Goal: Navigation & Orientation: Find specific page/section

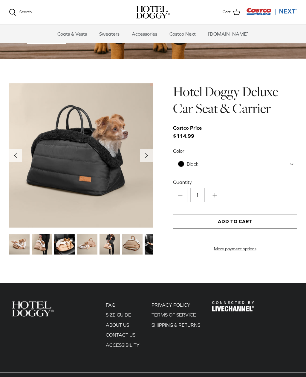
scroll to position [542, 0]
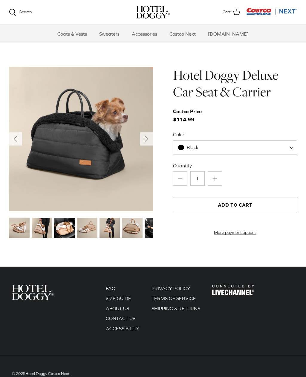
click at [38, 226] on img at bounding box center [42, 227] width 21 height 21
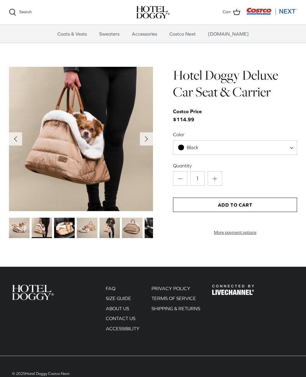
click at [64, 227] on img at bounding box center [64, 227] width 21 height 21
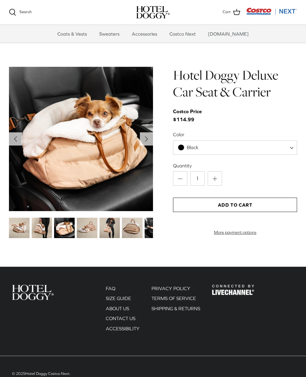
click at [82, 229] on img at bounding box center [87, 227] width 21 height 21
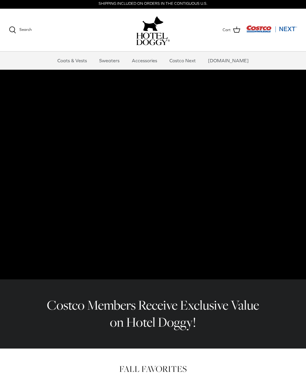
scroll to position [0, 0]
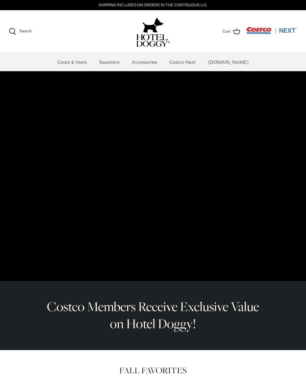
click at [80, 62] on link "Coats & Vests" at bounding box center [72, 62] width 40 height 18
click at [147, 62] on link "Accessories" at bounding box center [145, 62] width 36 height 18
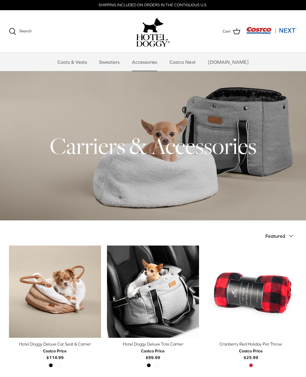
click at [172, 51] on div "Search Coats & Vests Sweaters Accessories Costco Next Costco.com Search Cart" at bounding box center [153, 31] width 306 height 43
